Goal: Navigation & Orientation: Find specific page/section

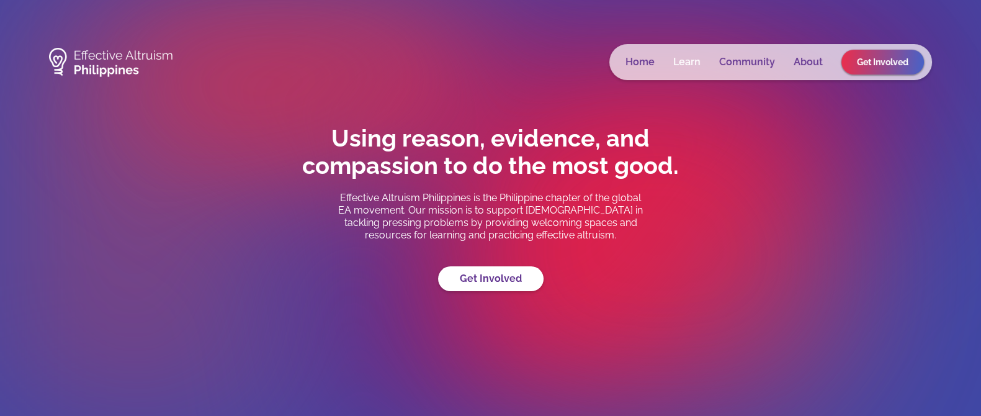
click at [684, 64] on link "Learn" at bounding box center [686, 62] width 27 height 12
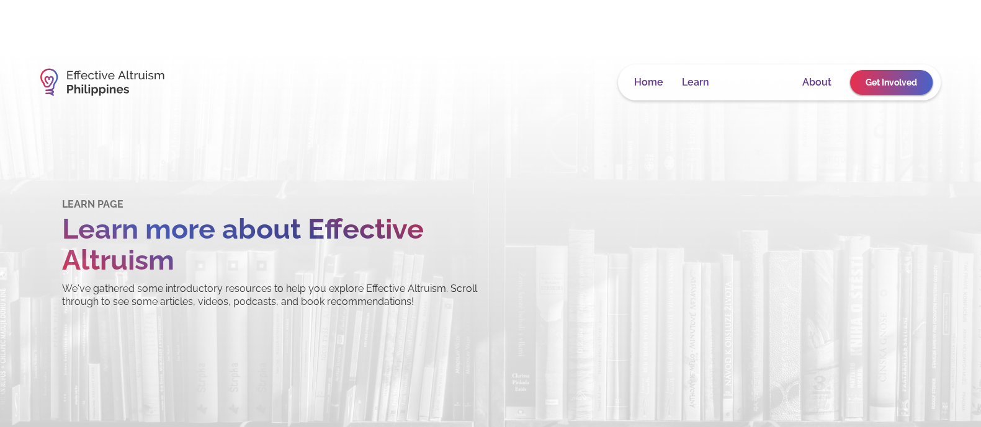
click at [766, 79] on link "Community" at bounding box center [756, 82] width 56 height 12
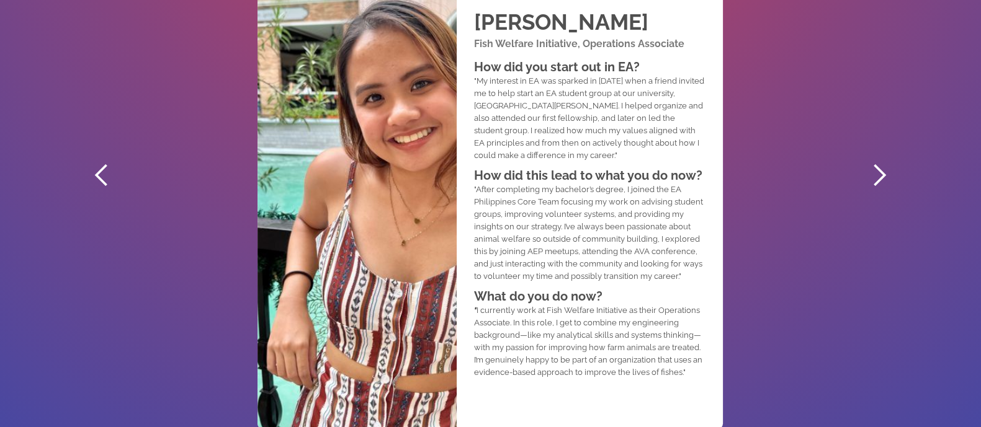
scroll to position [698, 0]
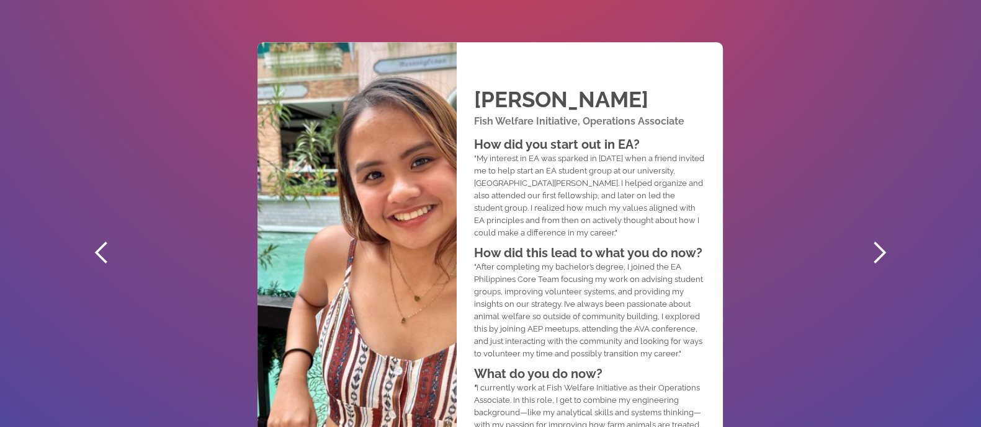
click at [868, 256] on div "next slide" at bounding box center [879, 253] width 25 height 25
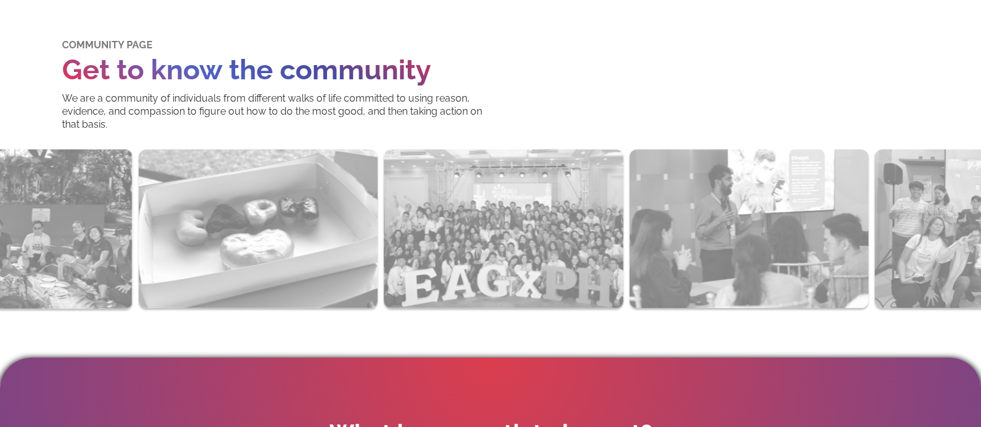
scroll to position [0, 0]
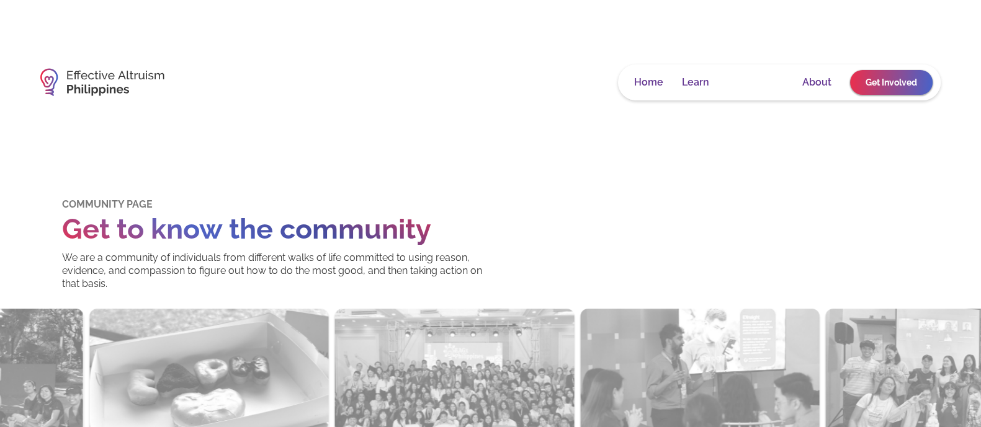
click at [761, 85] on link "Community" at bounding box center [756, 82] width 56 height 12
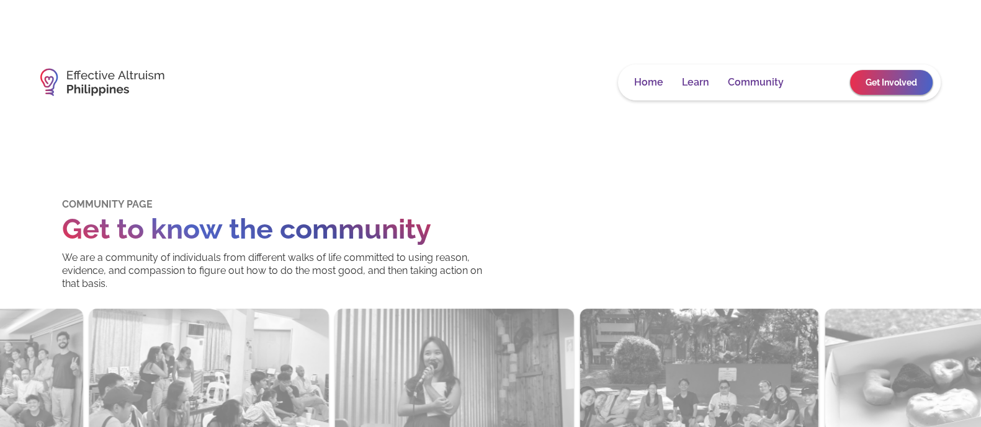
click at [808, 83] on link "About" at bounding box center [816, 82] width 29 height 12
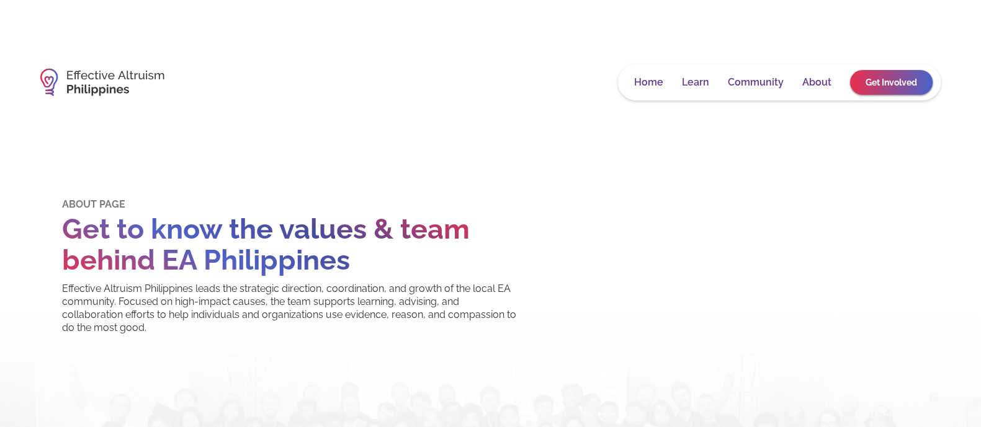
click at [761, 74] on div "Home Learn Community About Get Involved" at bounding box center [779, 83] width 323 height 36
click at [761, 77] on link "Community" at bounding box center [756, 82] width 56 height 12
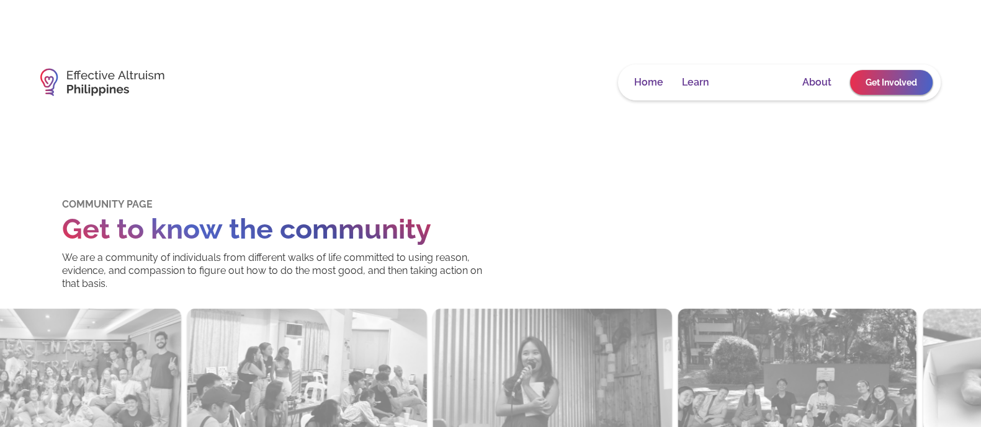
click at [757, 82] on link "Community" at bounding box center [756, 82] width 56 height 12
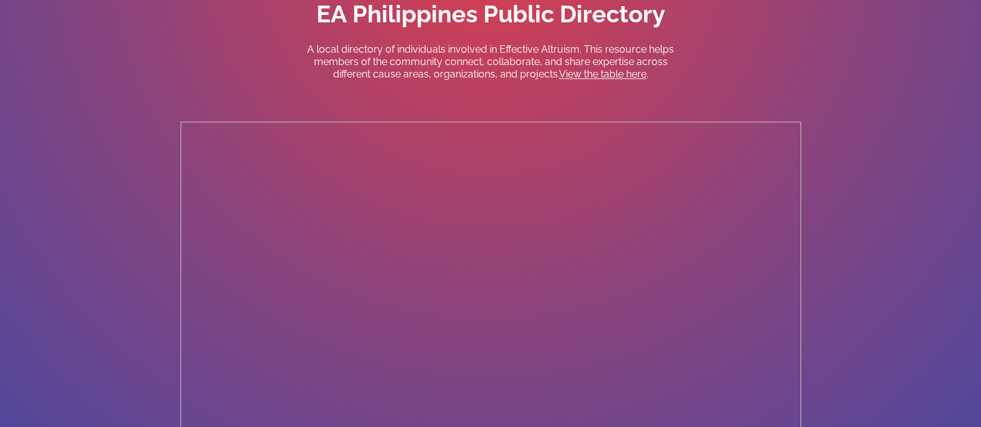
scroll to position [2559, 0]
